Goal: Task Accomplishment & Management: Manage account settings

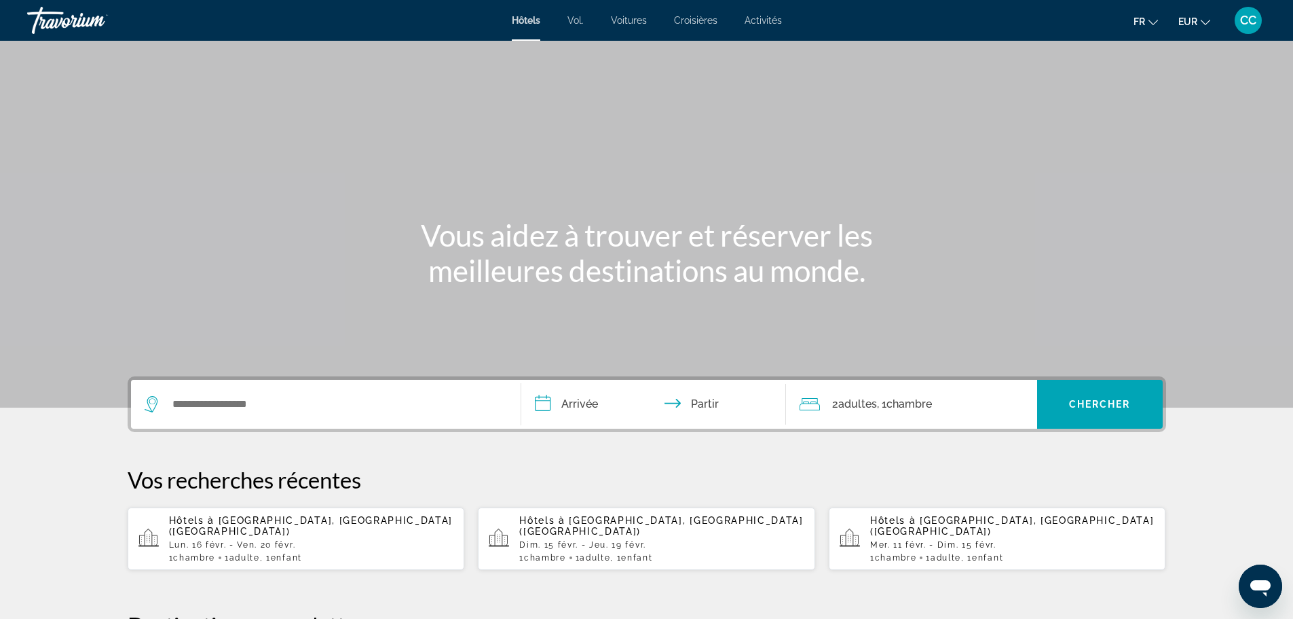
click at [1253, 22] on font "CC" at bounding box center [1248, 20] width 16 height 14
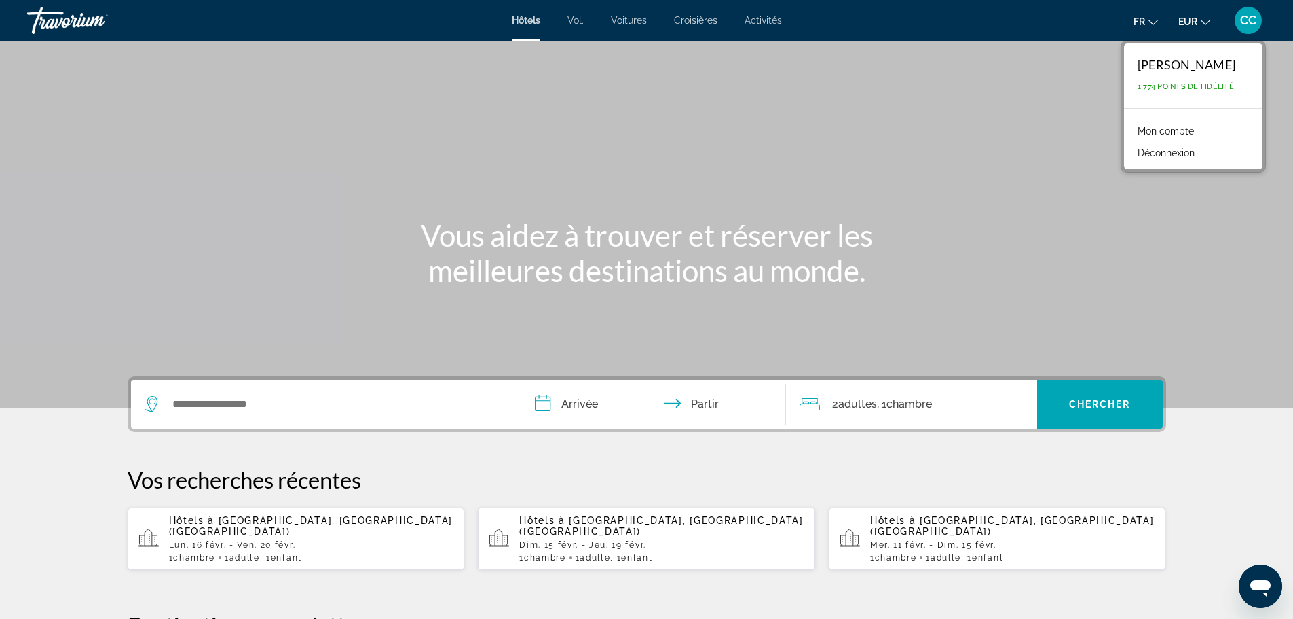
click at [1138, 132] on font "Mon compte" at bounding box center [1166, 131] width 56 height 11
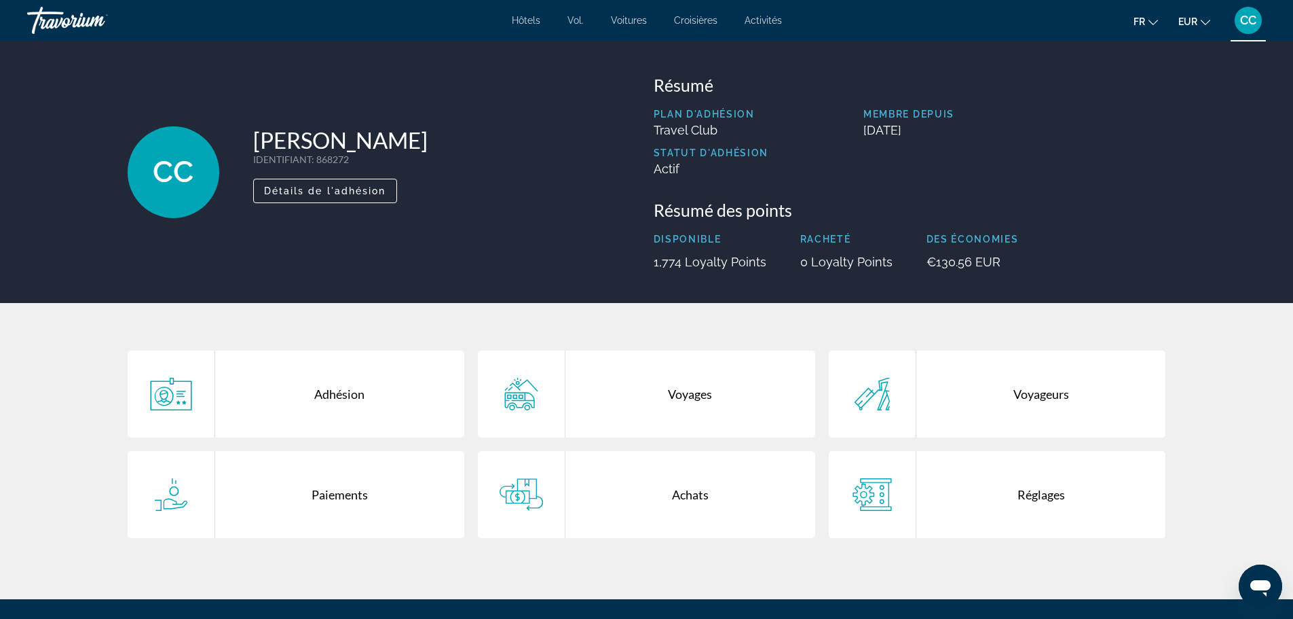
click at [352, 407] on div "Adhésion" at bounding box center [340, 393] width 250 height 87
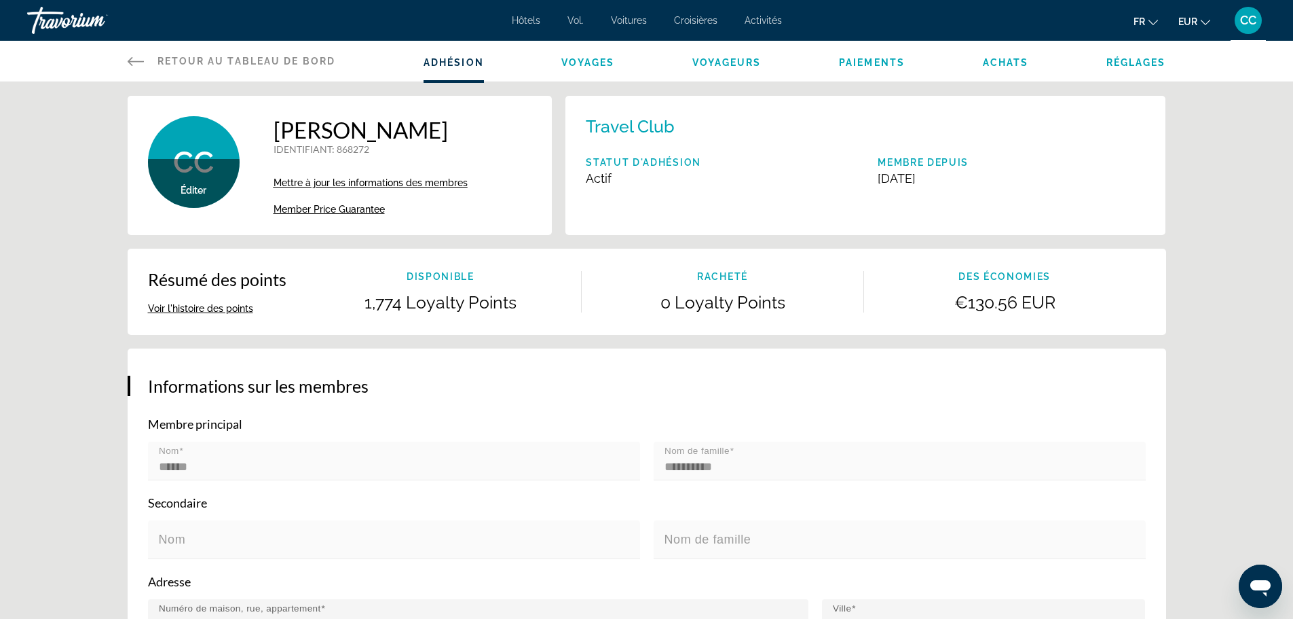
click at [883, 67] on span "Paiements" at bounding box center [872, 62] width 66 height 11
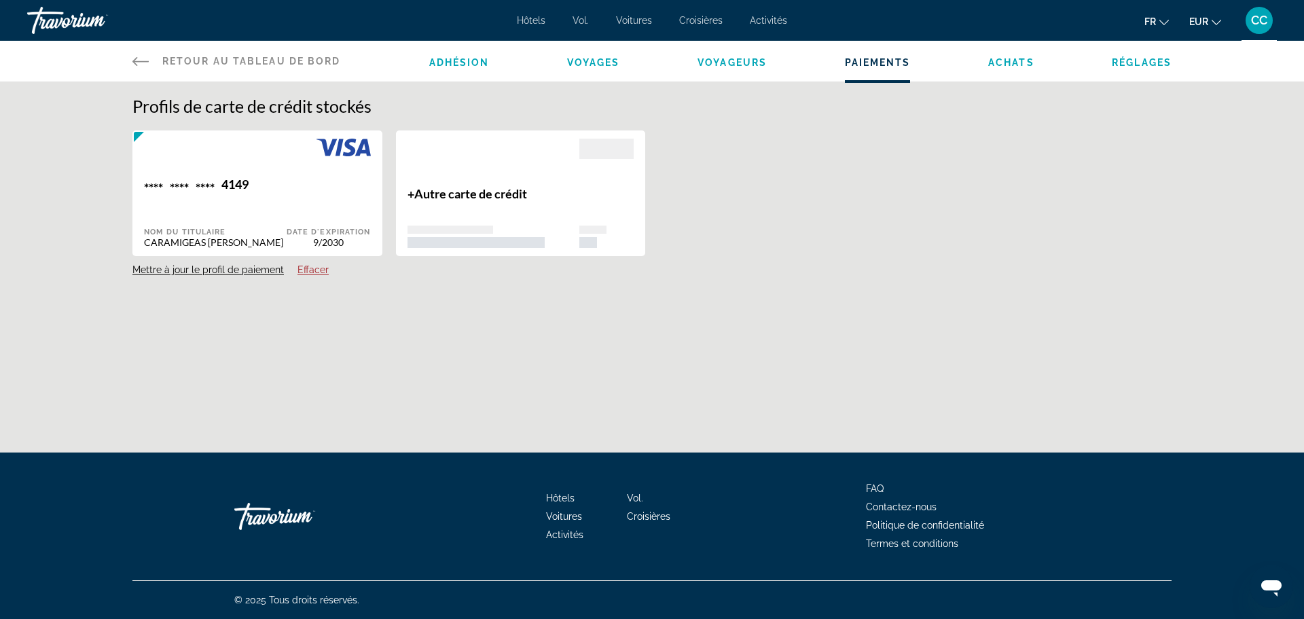
click at [1025, 65] on span "Achats" at bounding box center [1011, 62] width 46 height 11
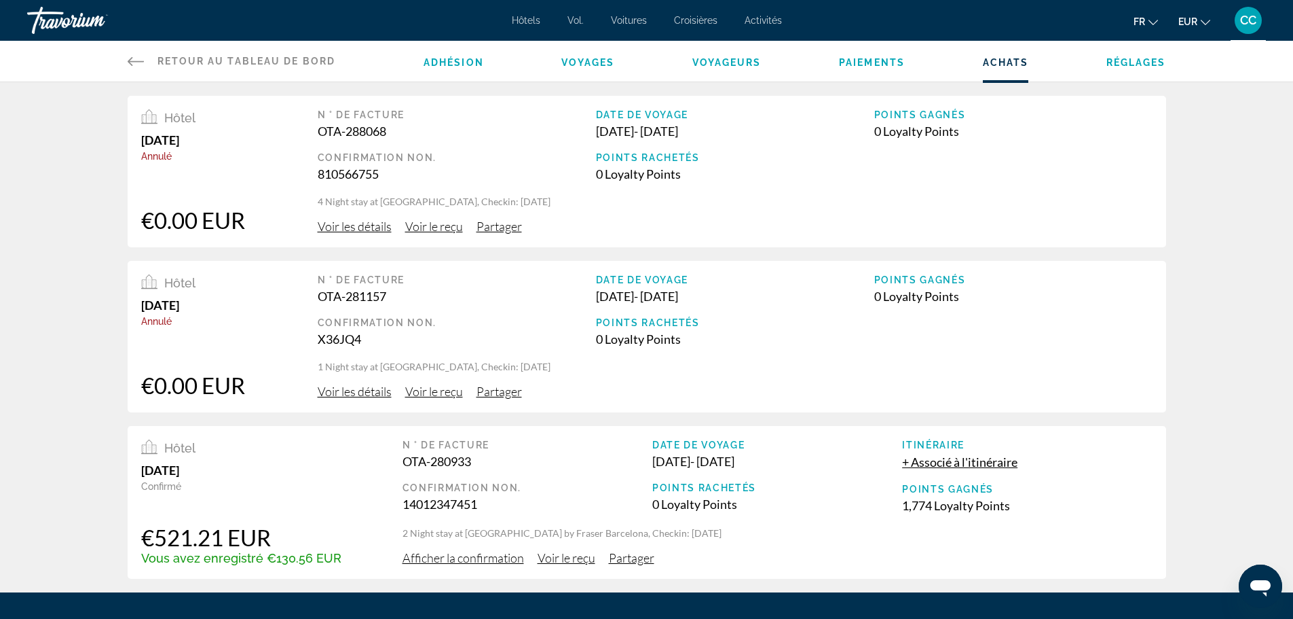
click at [1136, 63] on span "Réglages" at bounding box center [1137, 62] width 60 height 11
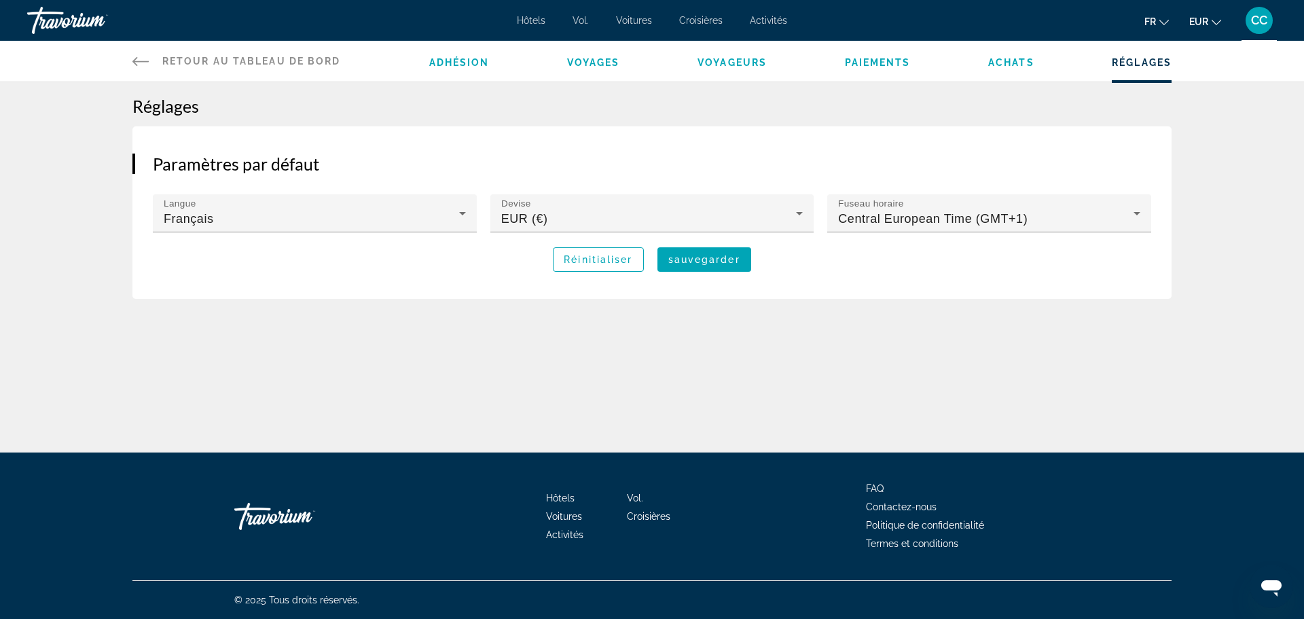
click at [468, 64] on span "Adhésion" at bounding box center [459, 62] width 60 height 11
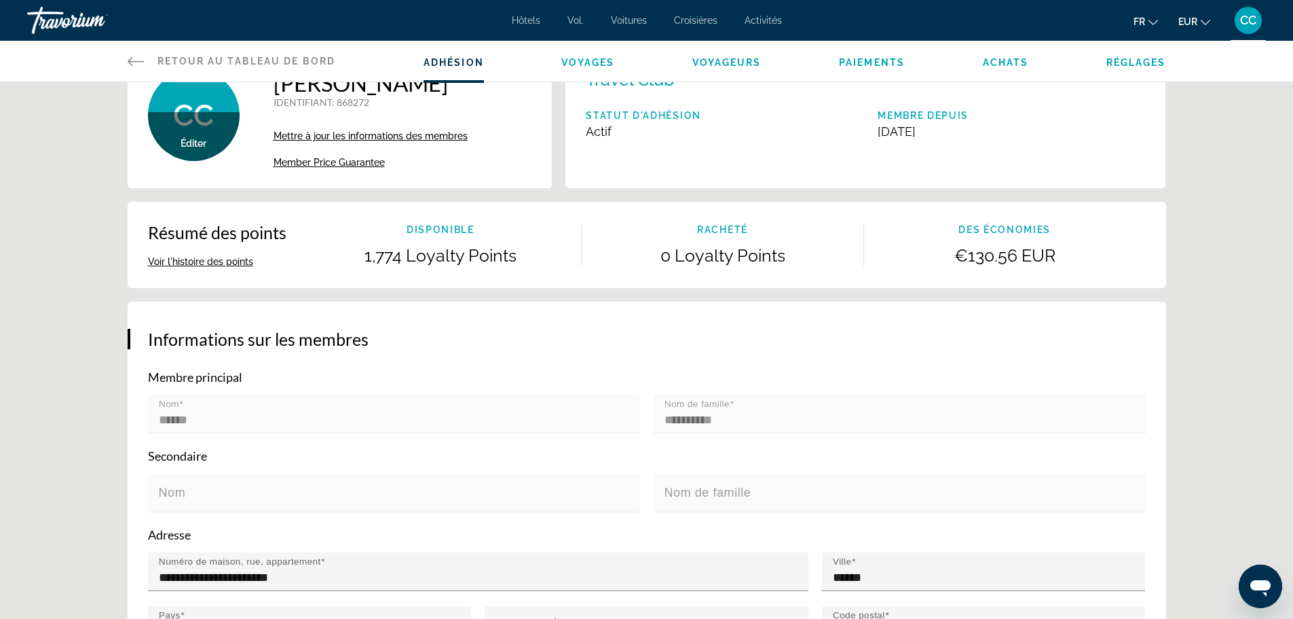
scroll to position [136, 0]
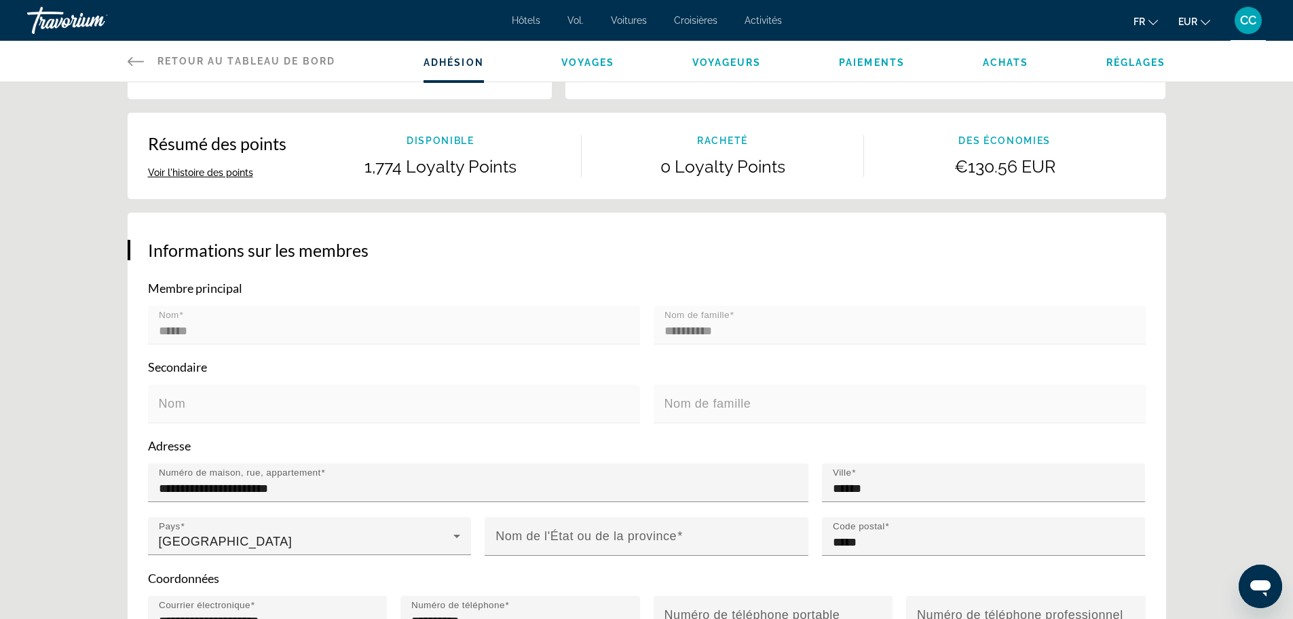
click at [202, 173] on button "Voir l'histoire des points" at bounding box center [200, 172] width 105 height 12
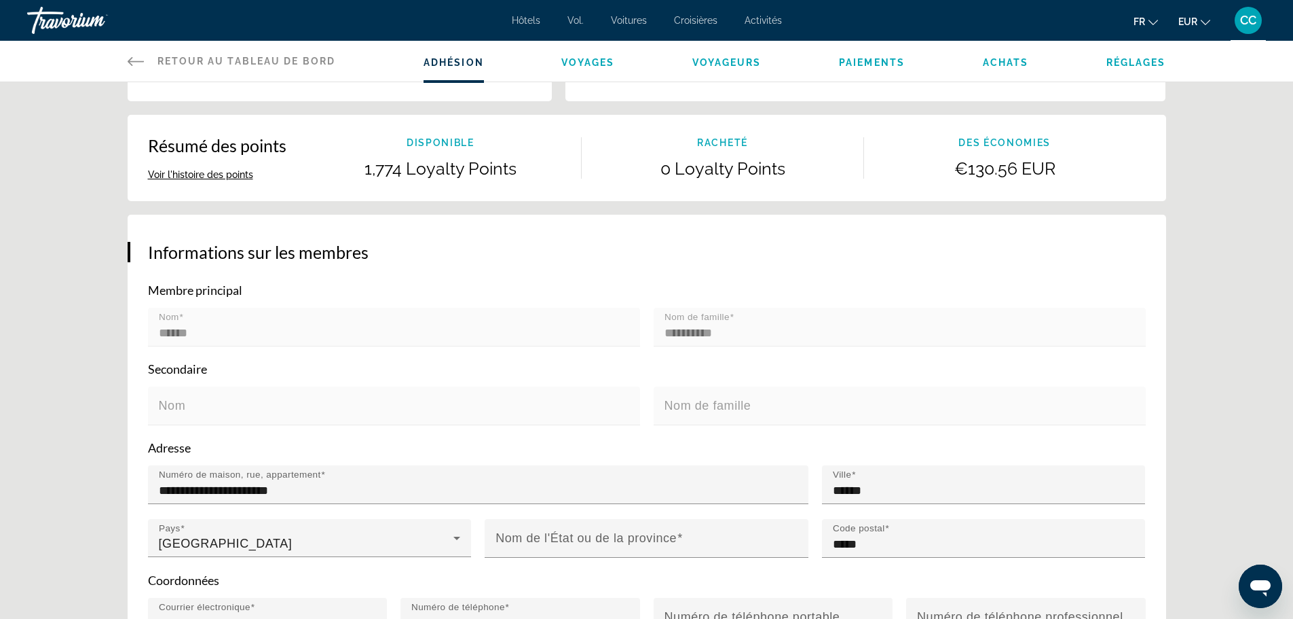
scroll to position [0, 0]
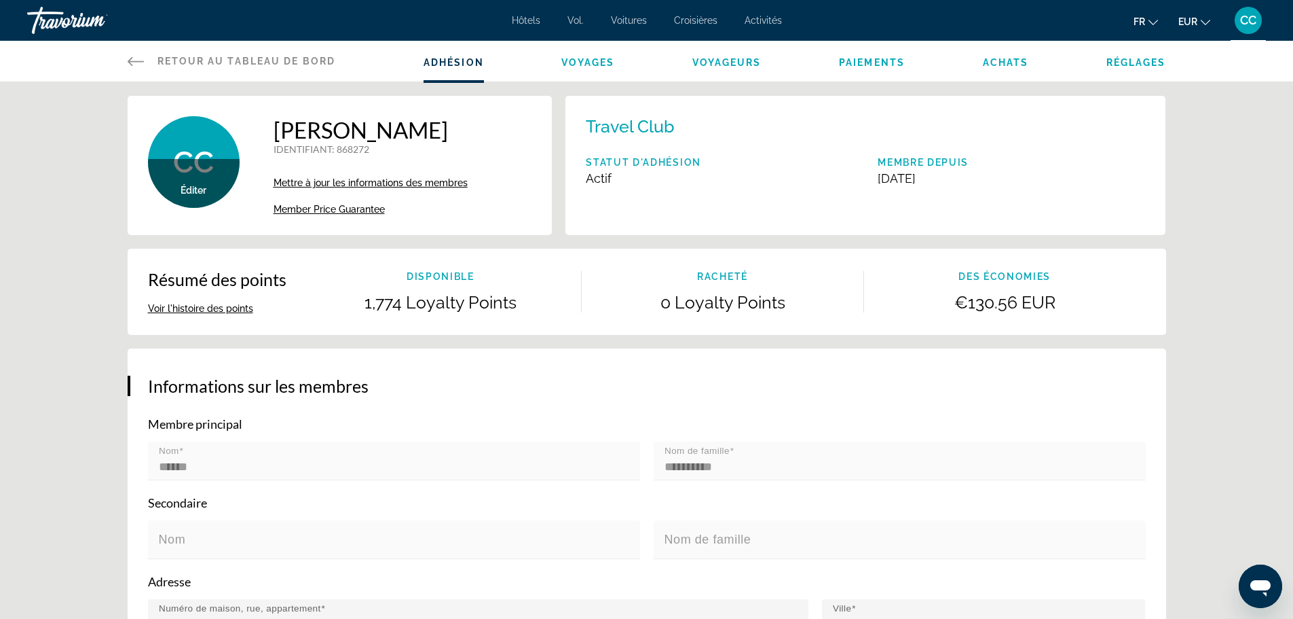
click at [1240, 16] on font "CC" at bounding box center [1248, 20] width 16 height 14
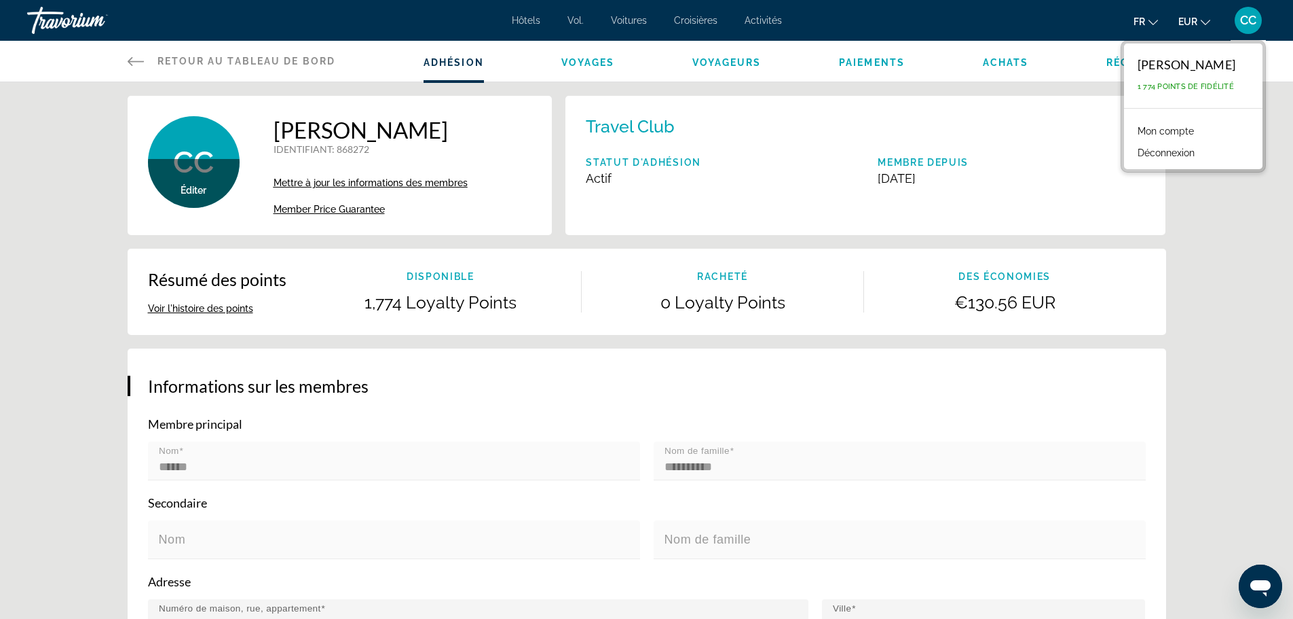
click at [1140, 152] on font "Déconnexion" at bounding box center [1166, 152] width 57 height 11
